Goal: Download file/media

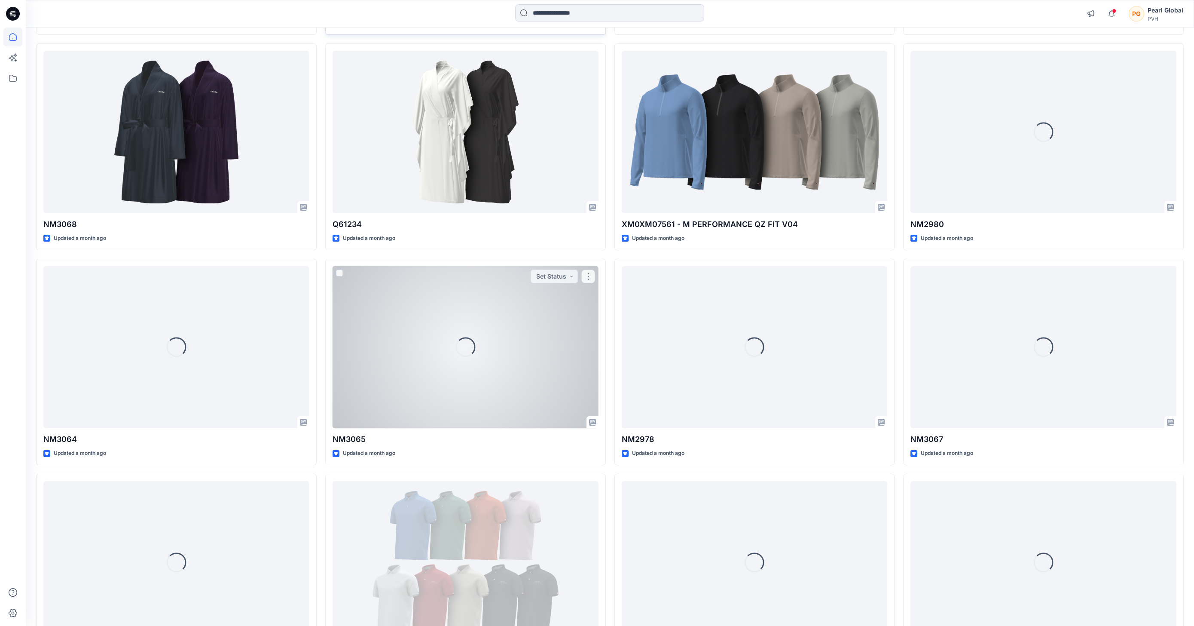
scroll to position [507, 0]
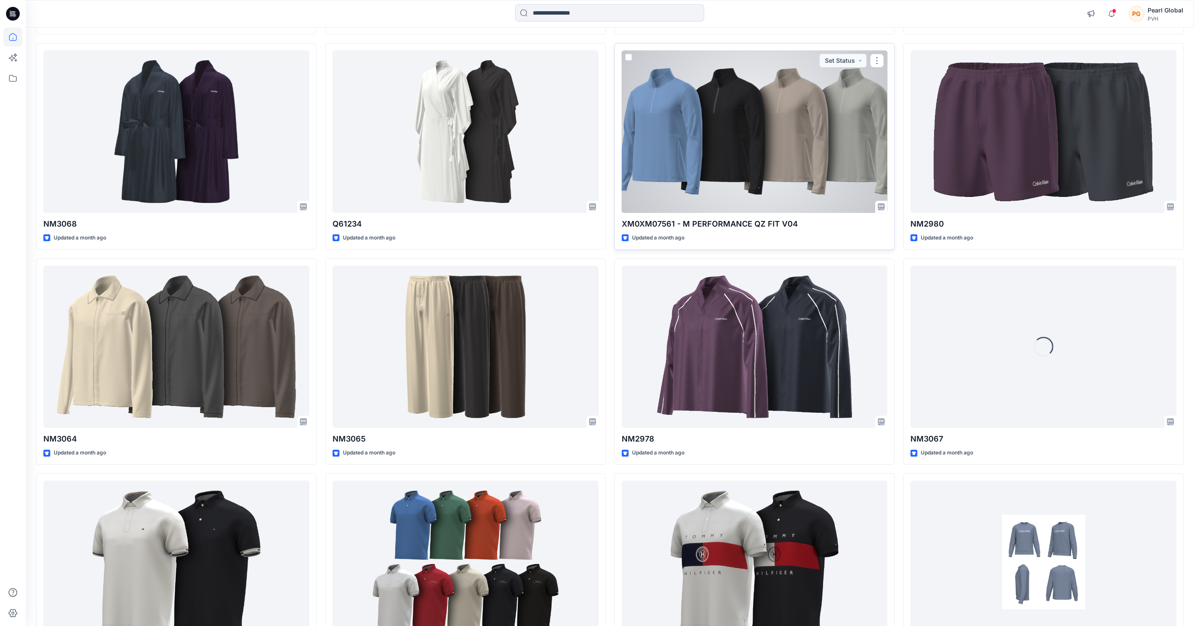
click at [411, 110] on div at bounding box center [755, 131] width 266 height 162
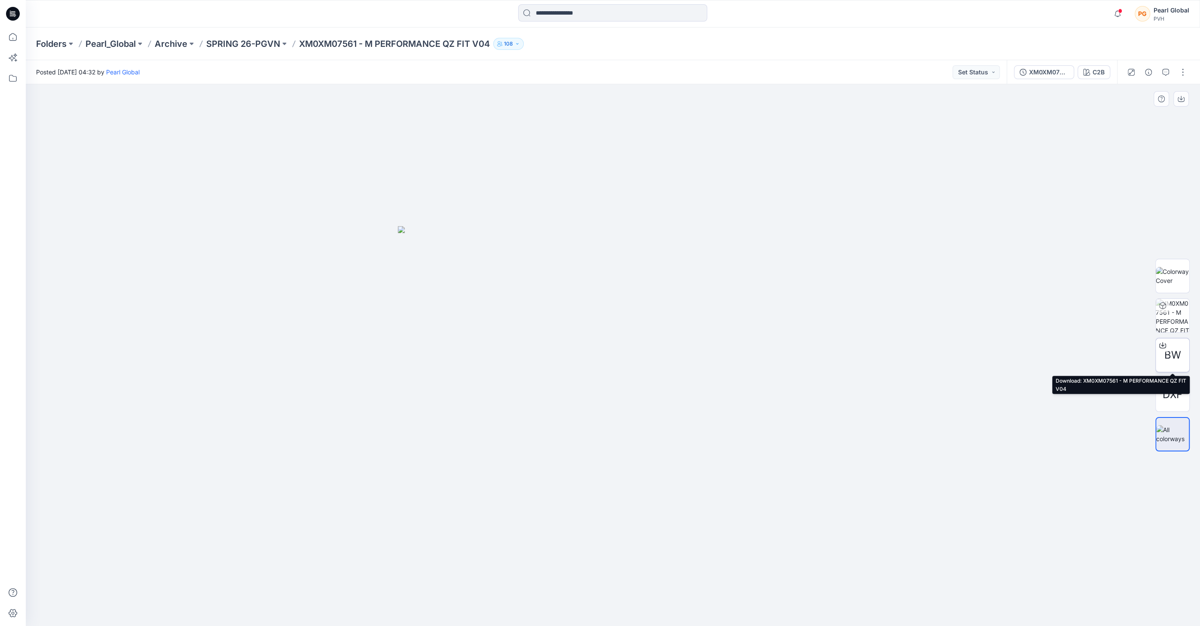
click at [411, 238] on span "BW" at bounding box center [1172, 354] width 17 height 15
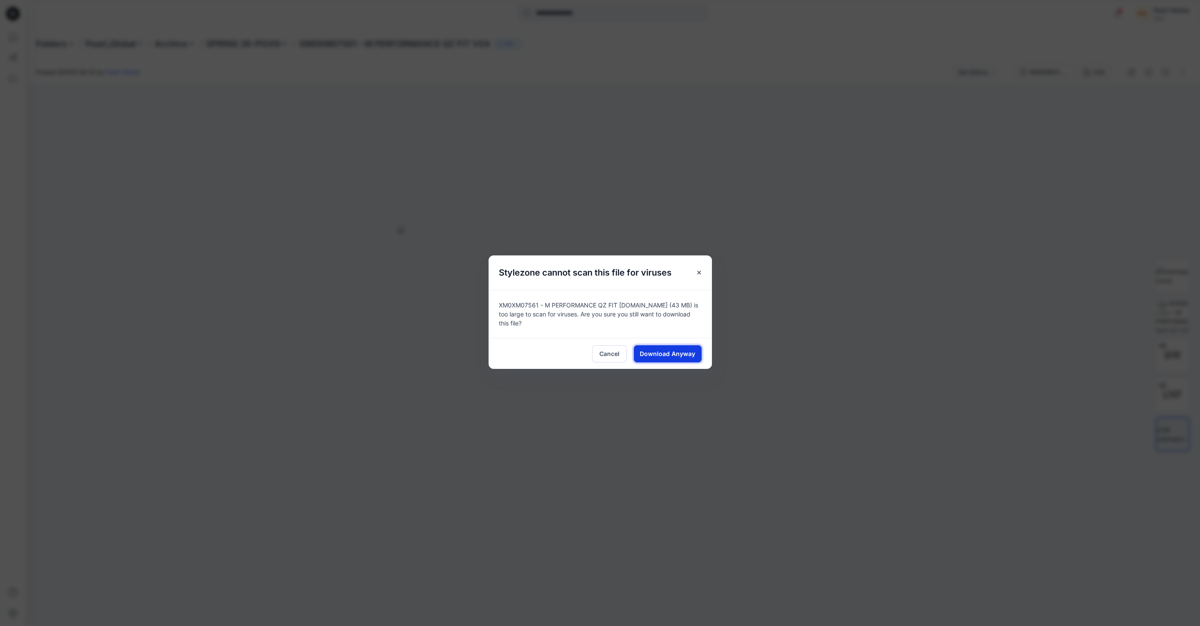
click at [411, 238] on span "Download Anyway" at bounding box center [667, 353] width 55 height 9
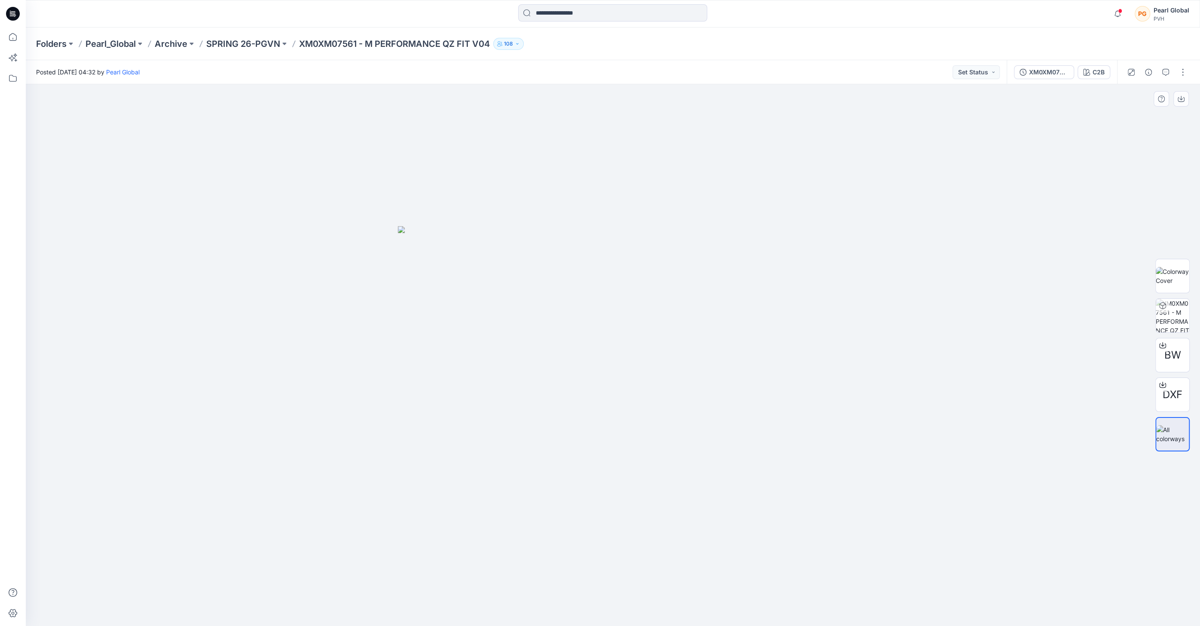
drag, startPoint x: 742, startPoint y: 317, endPoint x: 748, endPoint y: 318, distance: 5.8
click at [411, 238] on img at bounding box center [613, 426] width 430 height 400
click at [411, 238] on img at bounding box center [1173, 316] width 34 height 34
click at [7, 34] on icon at bounding box center [12, 36] width 19 height 19
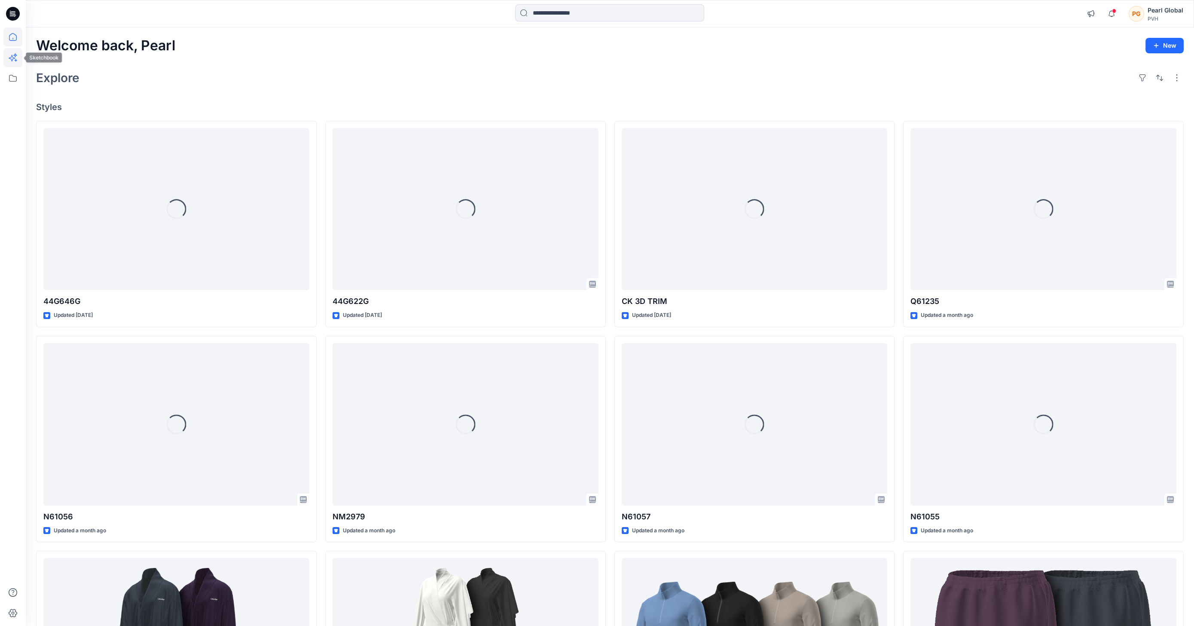
click at [22, 60] on icon at bounding box center [12, 57] width 19 height 19
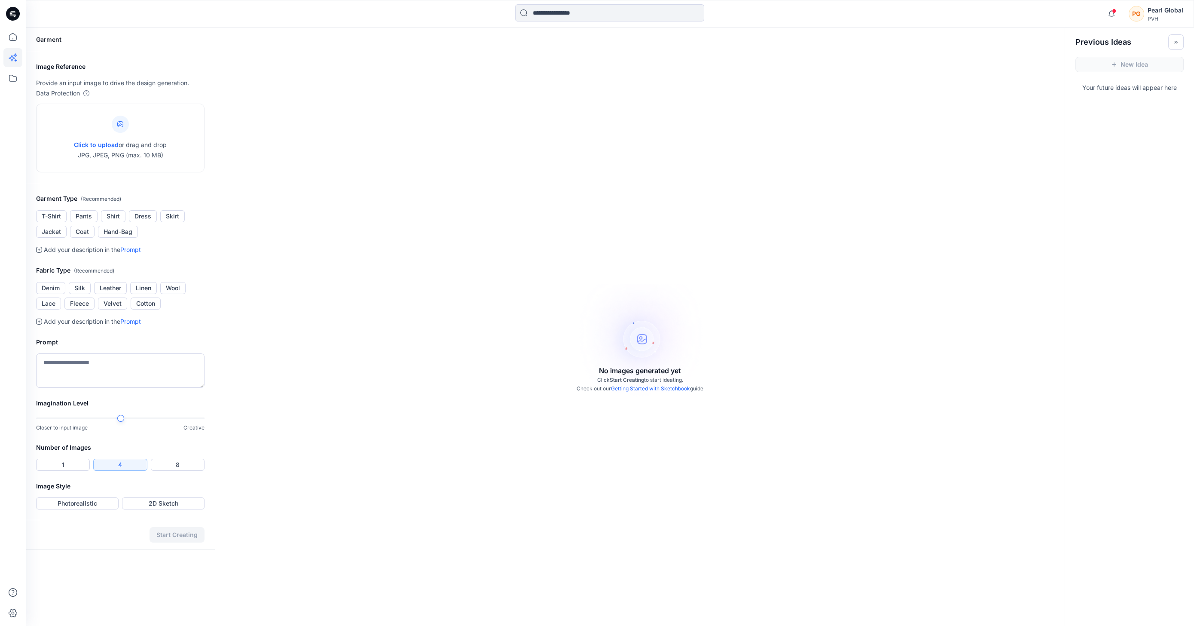
click at [22, 37] on div at bounding box center [13, 313] width 26 height 626
click at [18, 39] on icon at bounding box center [12, 36] width 19 height 19
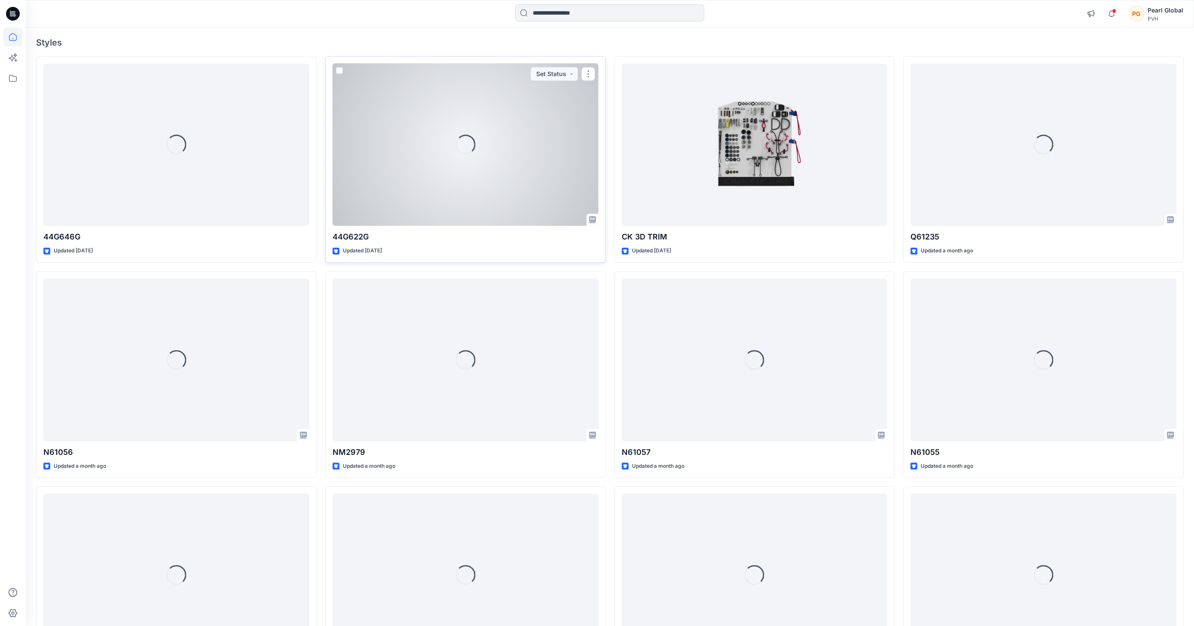
scroll to position [78, 0]
